Goal: Task Accomplishment & Management: Complete application form

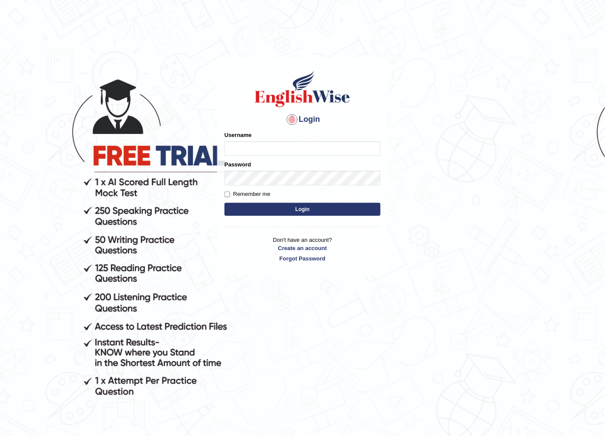
click at [36, 208] on body "Login Please fix the following errors: Username Password Remember me Login Don'…" at bounding box center [302, 248] width 605 height 436
